Goal: Task Accomplishment & Management: Use online tool/utility

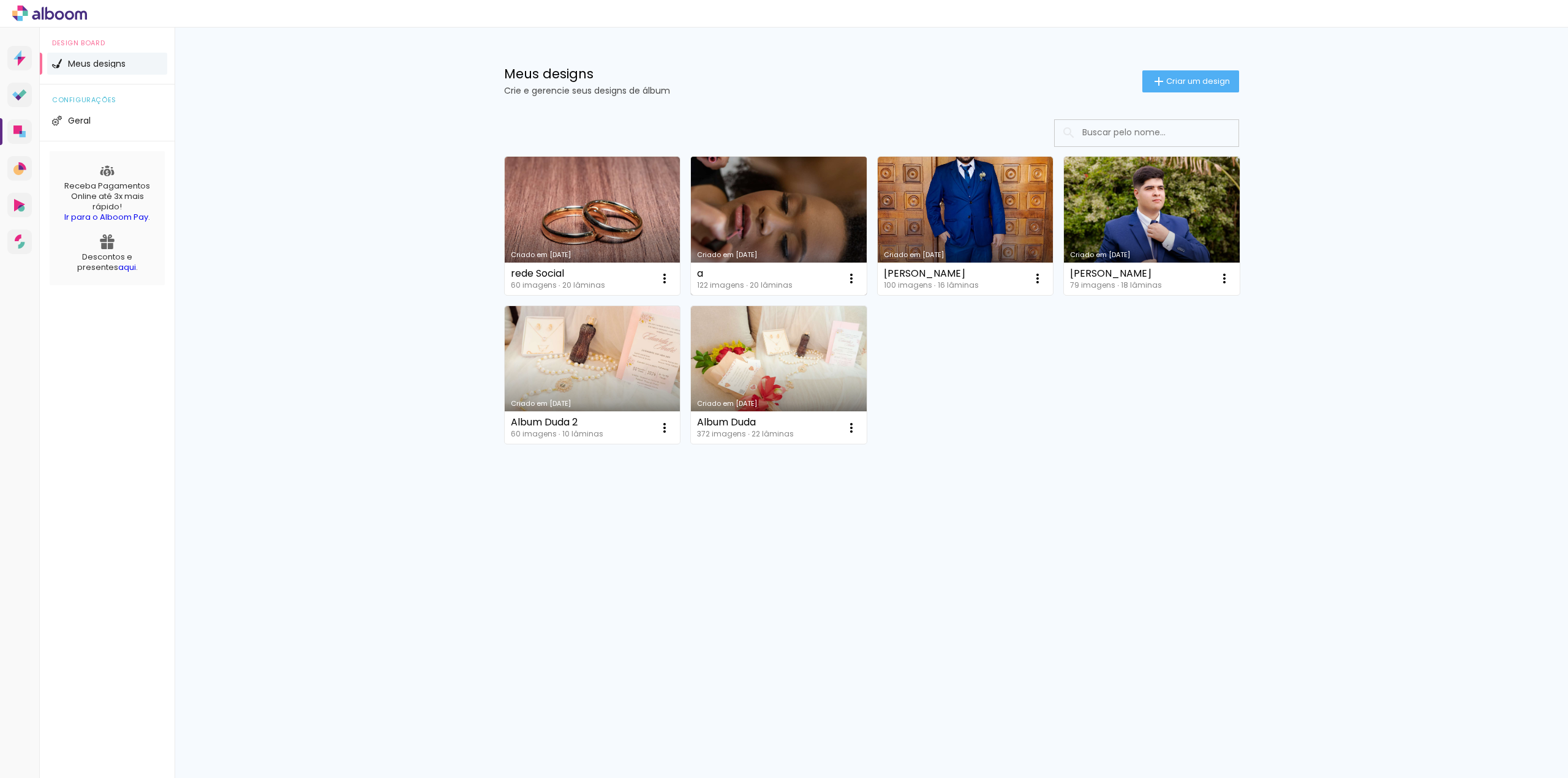
click at [772, 228] on link "Criado em [DATE]" at bounding box center [778, 226] width 176 height 138
